Goal: Transaction & Acquisition: Purchase product/service

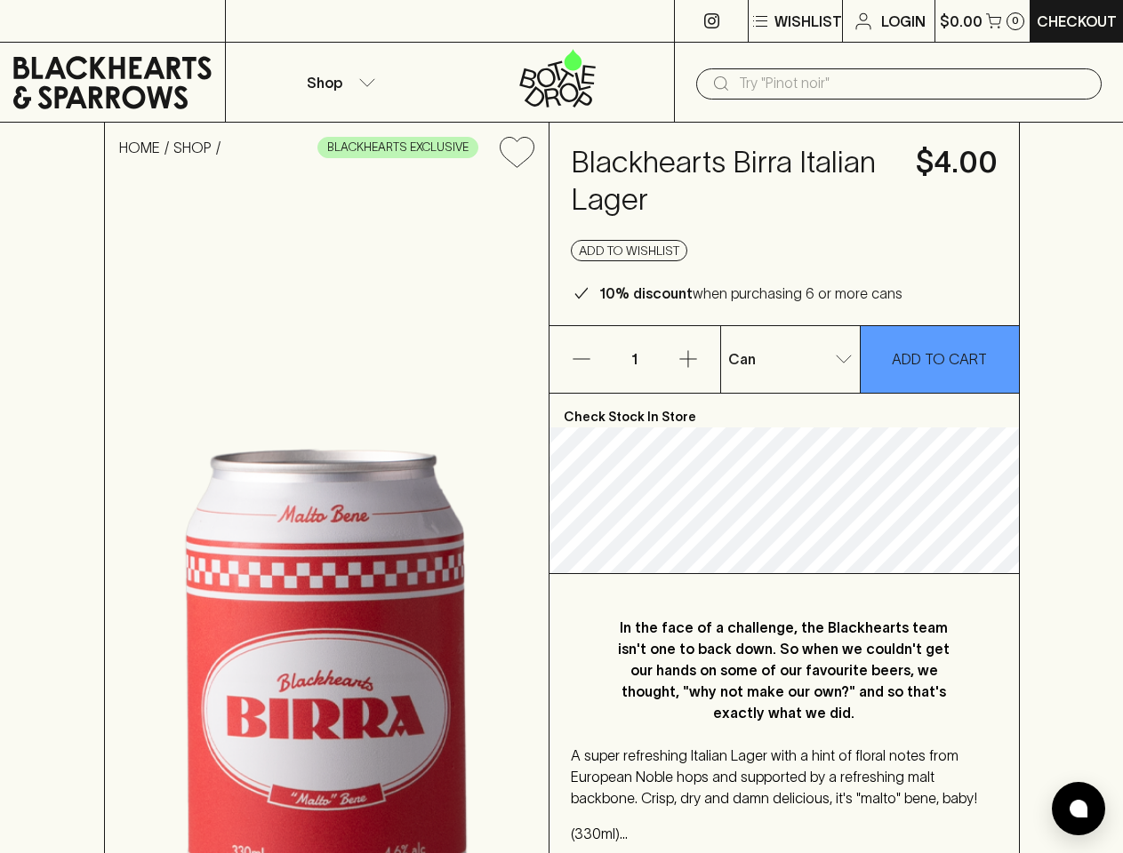
click at [794, 21] on p "Wishlist" at bounding box center [808, 21] width 68 height 21
click at [338, 82] on div at bounding box center [561, 426] width 1123 height 853
click at [899, 84] on input "text" at bounding box center [913, 83] width 348 height 28
click at [516, 152] on icon "Add to wishlist" at bounding box center [517, 152] width 34 height 30
click at [629, 251] on button "Add to wishlist" at bounding box center [629, 250] width 116 height 21
